Goal: Find specific page/section: Find specific page/section

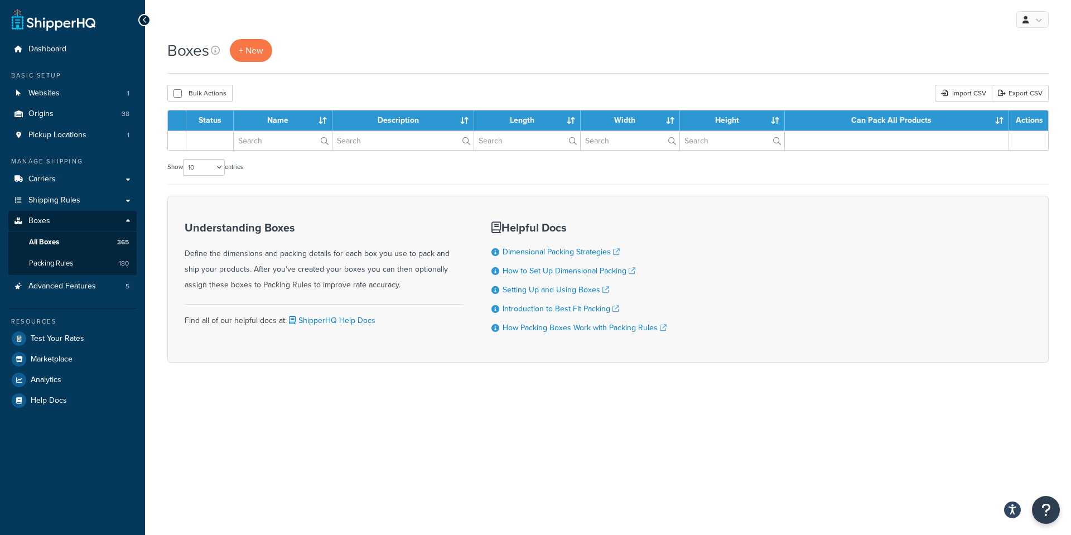
click at [360, 49] on div "Boxes + New" at bounding box center [608, 50] width 882 height 23
click at [62, 241] on link "All Boxes 365" at bounding box center [72, 242] width 128 height 21
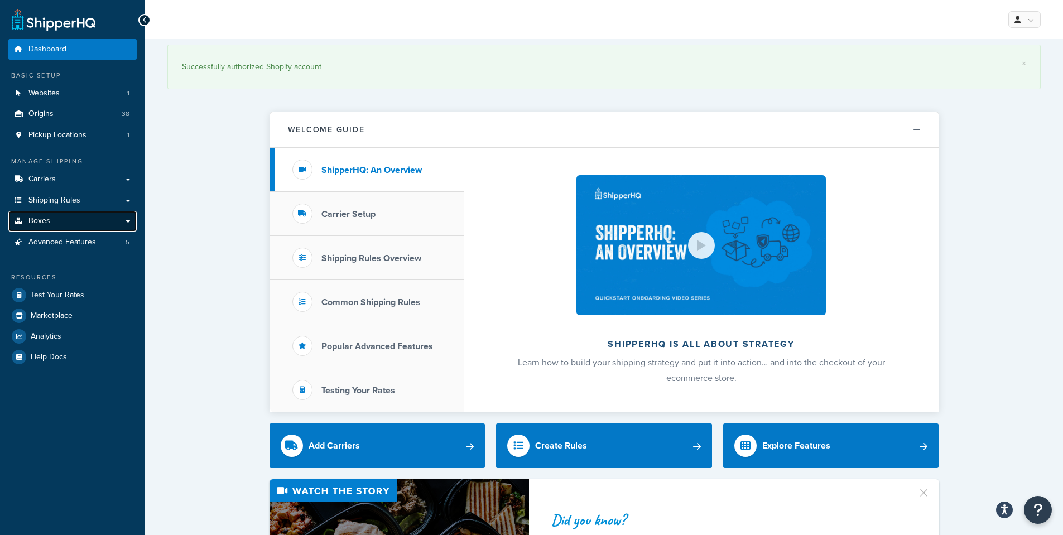
click at [49, 222] on span "Boxes" at bounding box center [39, 221] width 22 height 9
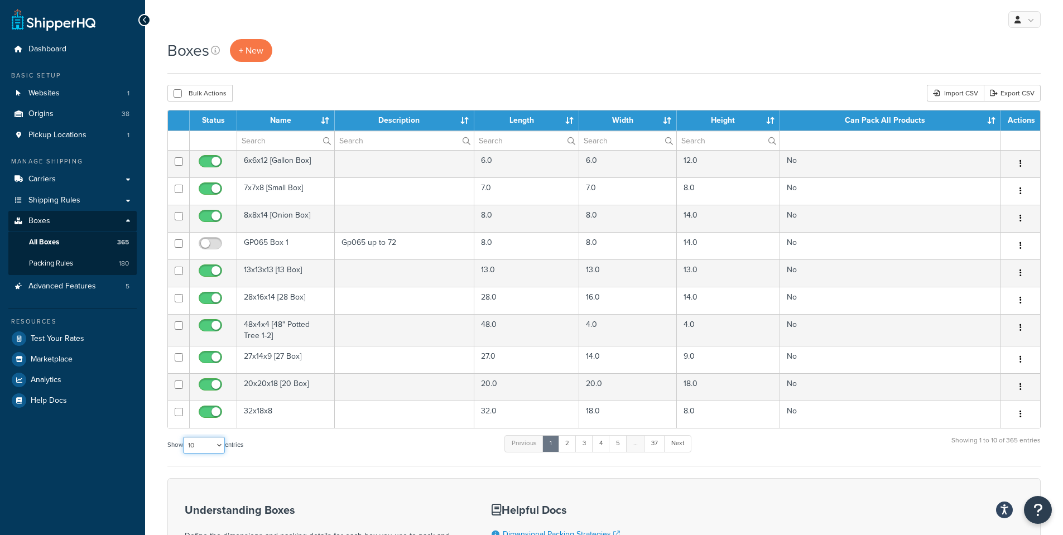
click at [217, 445] on select "10 15 25 50 100 1000" at bounding box center [204, 445] width 42 height 17
select select "100"
click at [184, 437] on select "10 15 25 50 100 1000" at bounding box center [204, 445] width 42 height 17
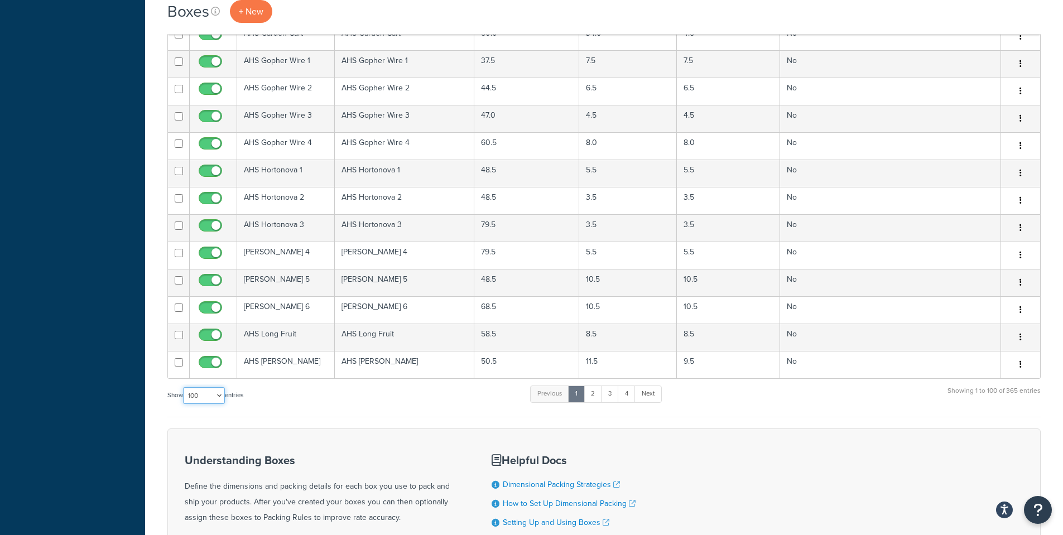
scroll to position [2767, 0]
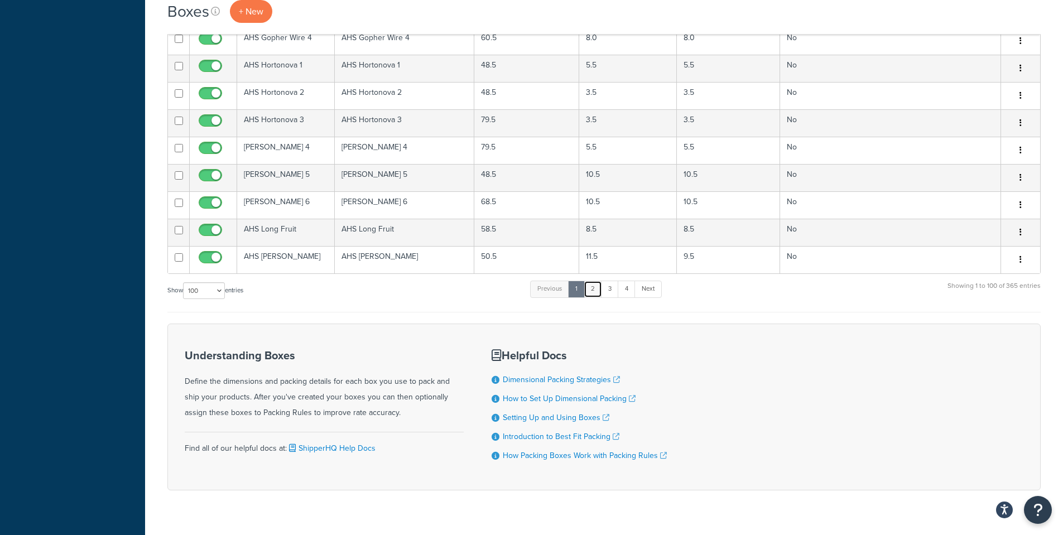
click at [598, 281] on link "2" at bounding box center [593, 289] width 18 height 17
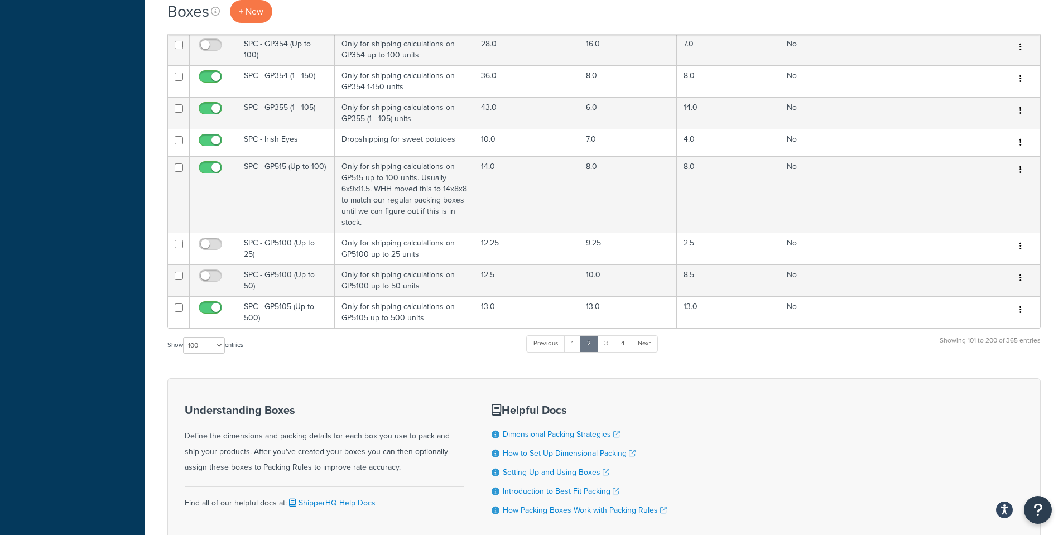
scroll to position [2781, 0]
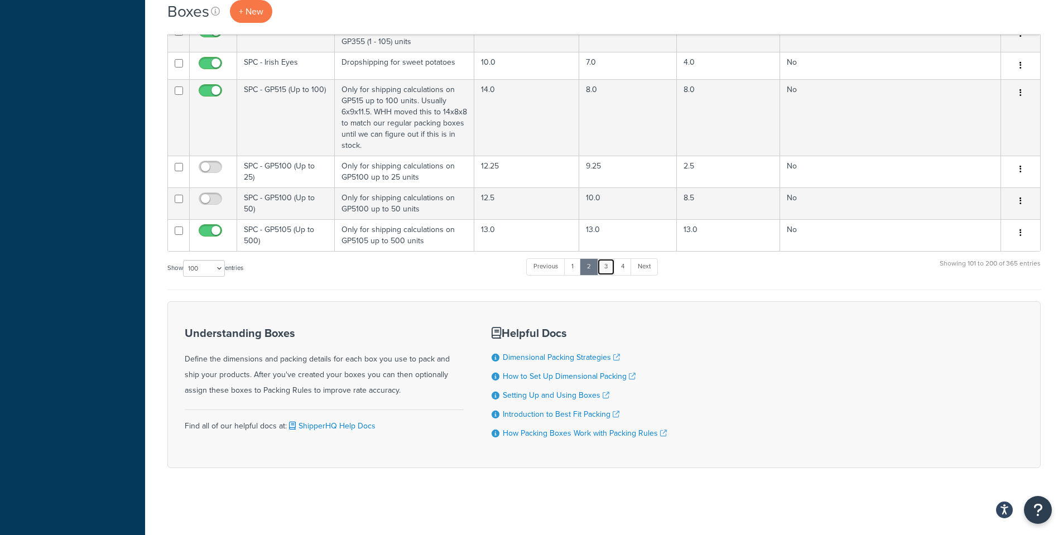
click at [612, 267] on link "3" at bounding box center [606, 266] width 18 height 17
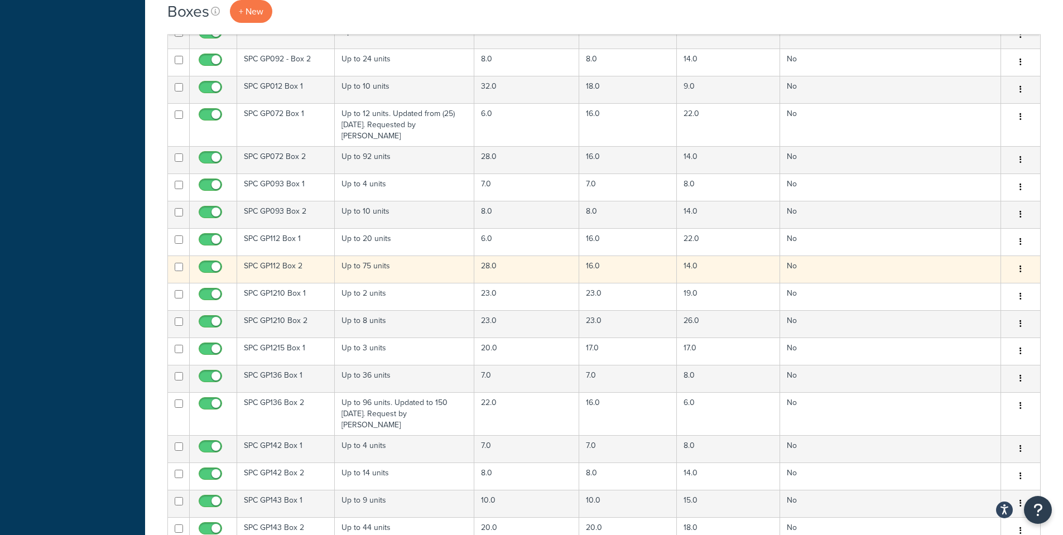
scroll to position [1118, 0]
